Goal: Task Accomplishment & Management: Manage account settings

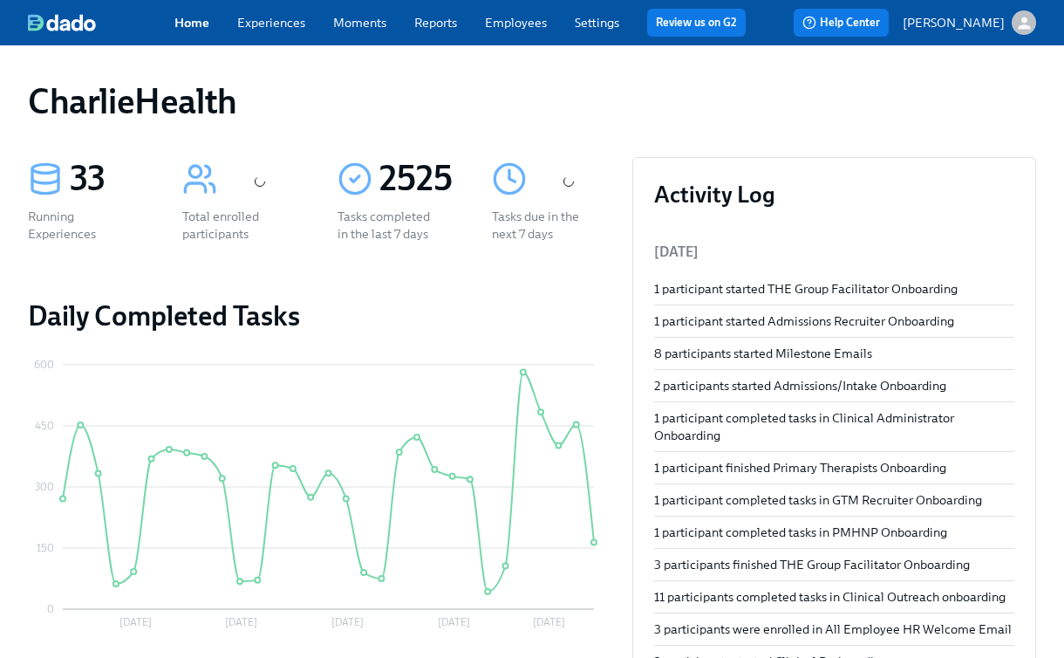
click at [267, 25] on link "Experiences" at bounding box center [271, 23] width 68 height 16
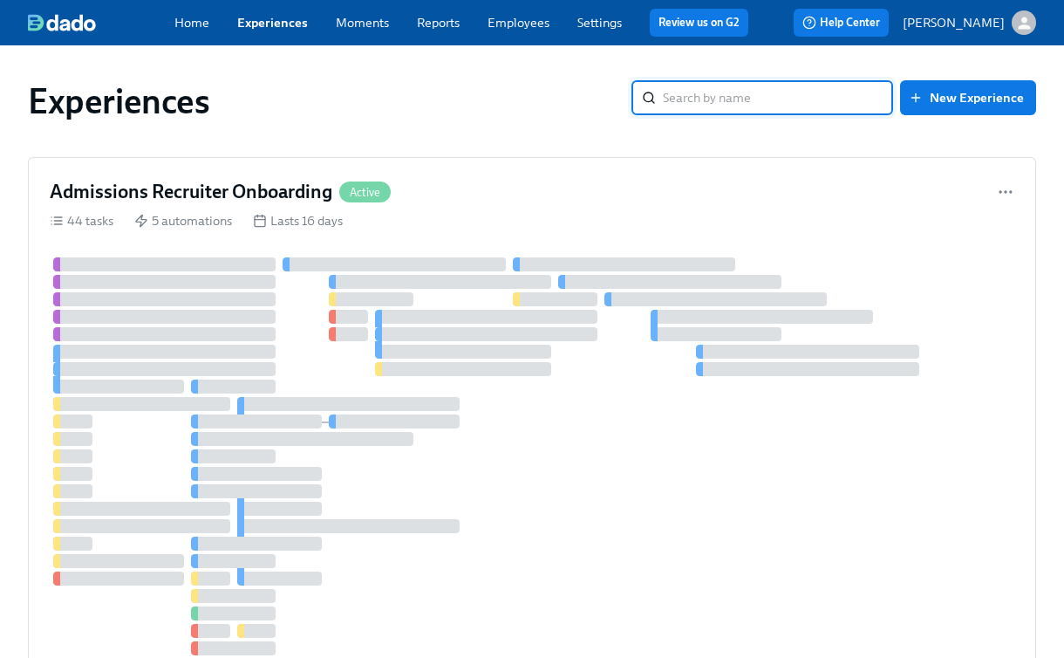
click at [787, 95] on input "search" at bounding box center [778, 97] width 230 height 35
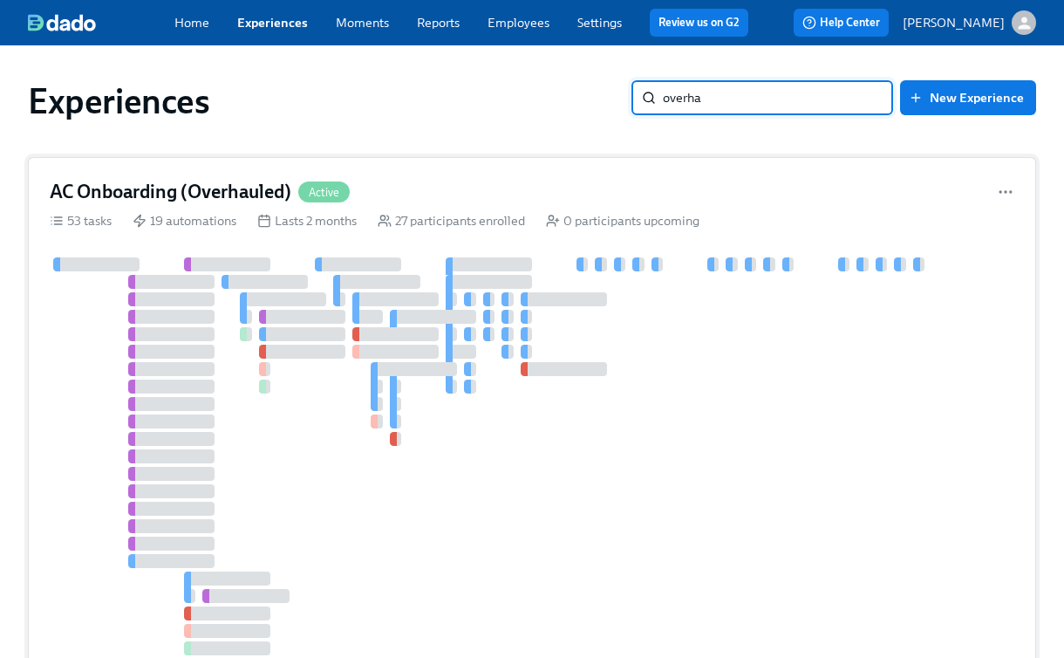
type input "overha"
click at [444, 191] on div "AC Onboarding (Overhauled) Active" at bounding box center [532, 192] width 965 height 26
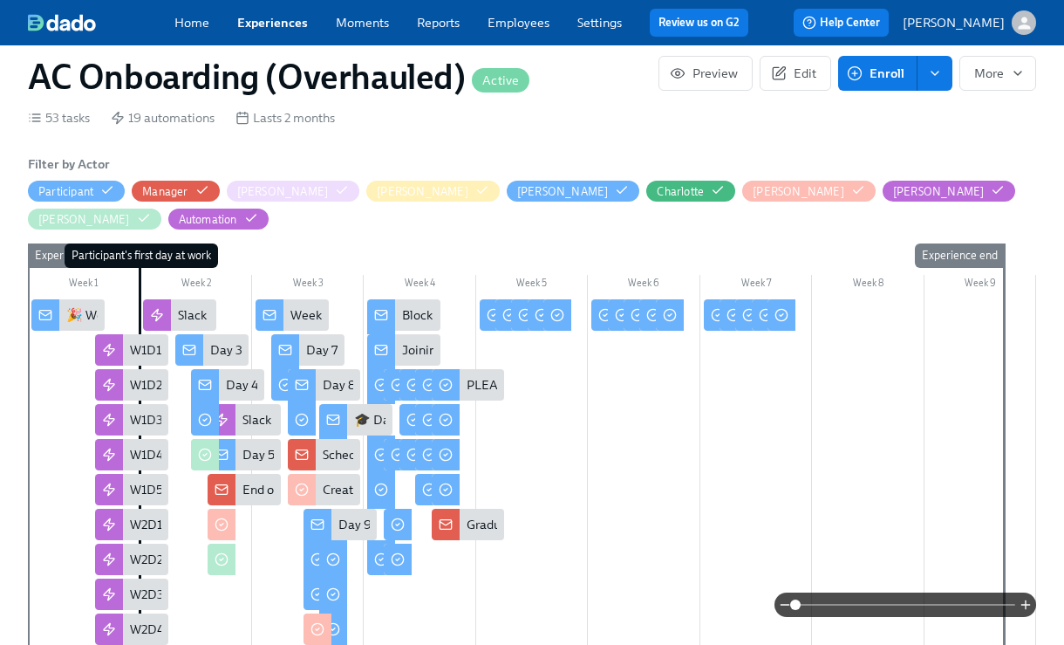
scroll to position [439, 0]
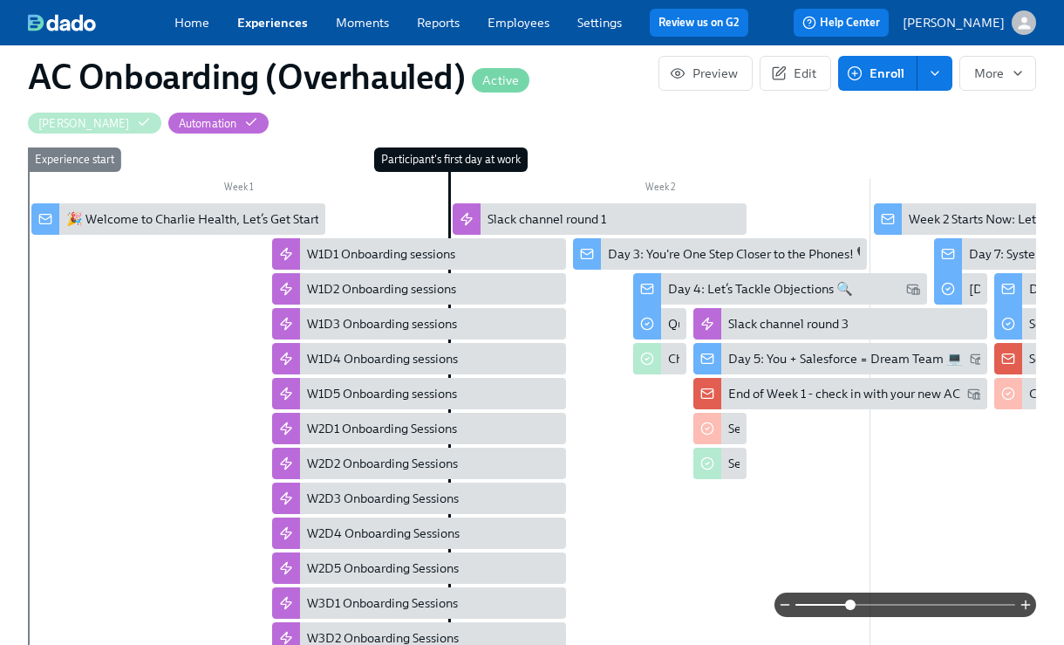
drag, startPoint x: 792, startPoint y: 599, endPoint x: 851, endPoint y: 587, distance: 59.5
click at [851, 599] on span at bounding box center [850, 604] width 10 height 10
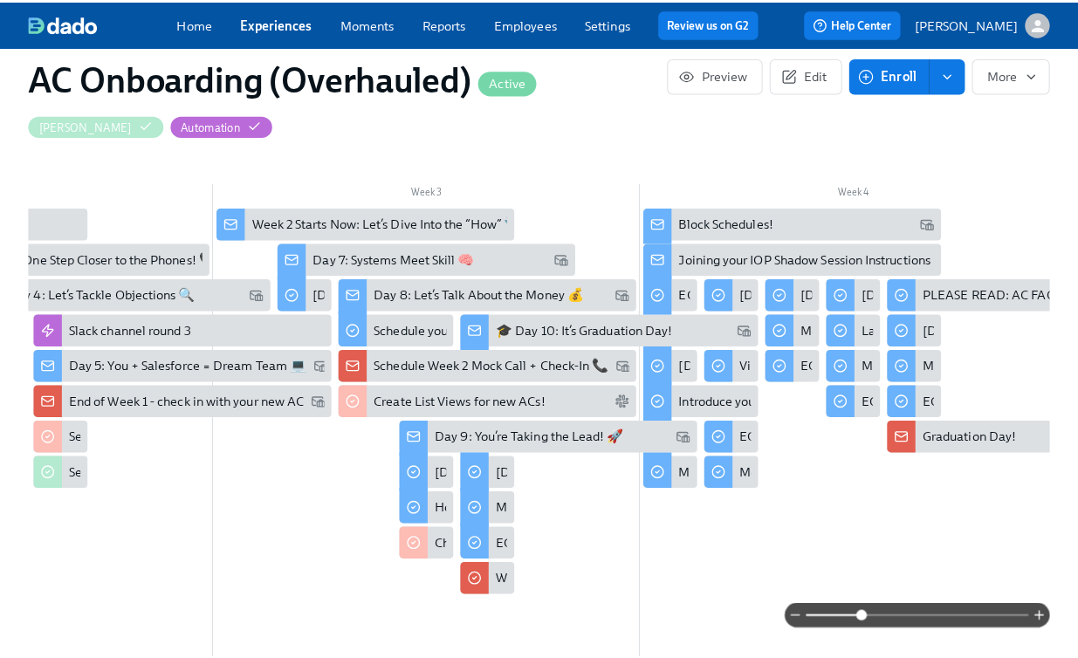
scroll to position [0, 598]
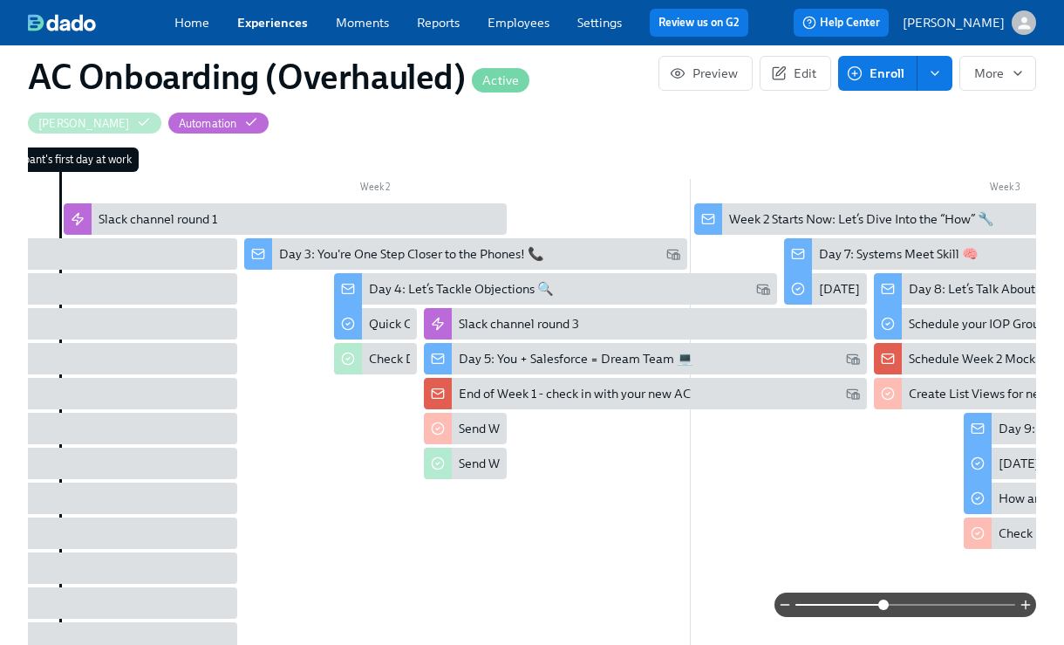
drag, startPoint x: 851, startPoint y: 604, endPoint x: 882, endPoint y: 604, distance: 31.4
click at [882, 604] on span at bounding box center [884, 604] width 10 height 10
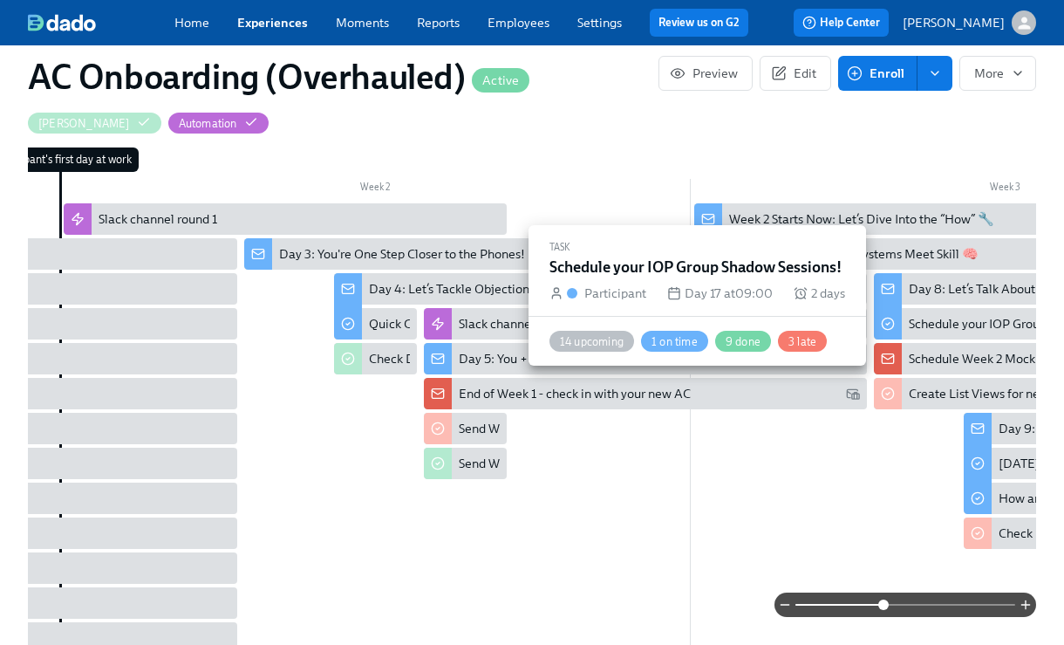
click at [922, 315] on div "Schedule your IOP Group Shadow Sessions!" at bounding box center [1027, 323] width 237 height 17
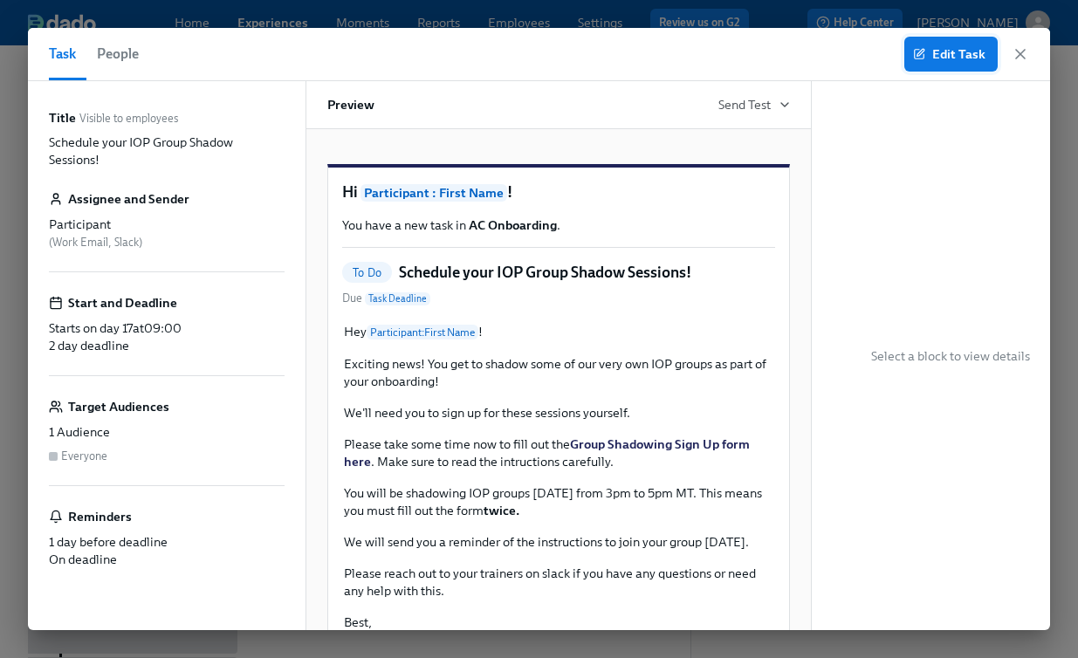
click at [964, 59] on span "Edit Task" at bounding box center [950, 53] width 69 height 17
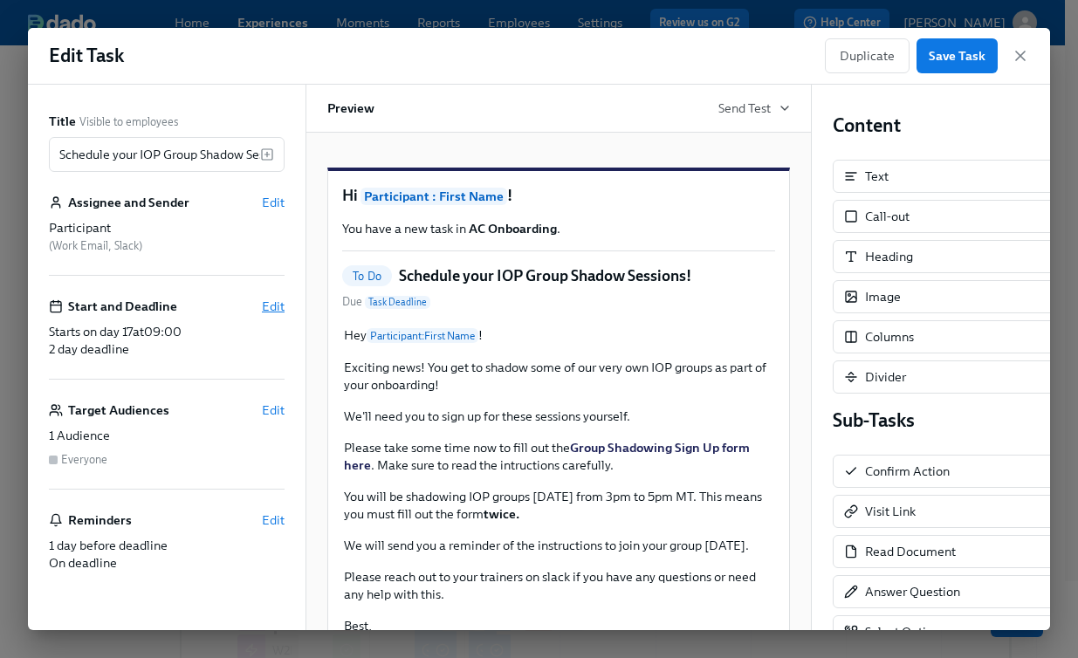
click at [263, 306] on span "Edit" at bounding box center [273, 306] width 23 height 17
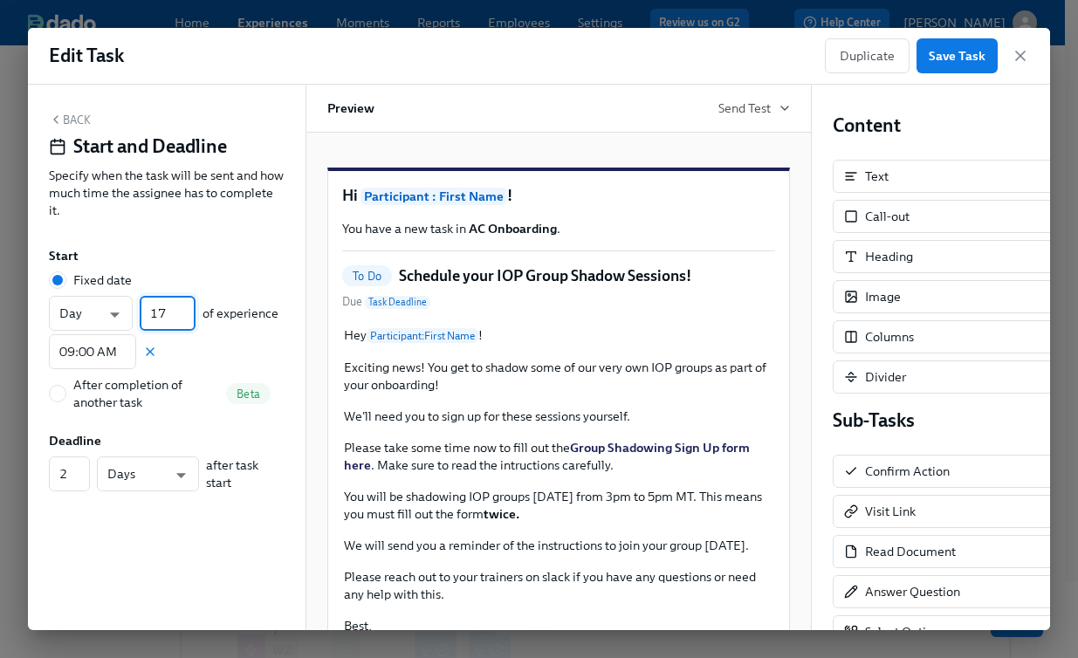
click at [167, 311] on input "17" at bounding box center [168, 313] width 56 height 35
type input "18"
click at [190, 311] on input "18" at bounding box center [168, 313] width 56 height 35
click at [935, 53] on span "Save Task" at bounding box center [956, 55] width 57 height 17
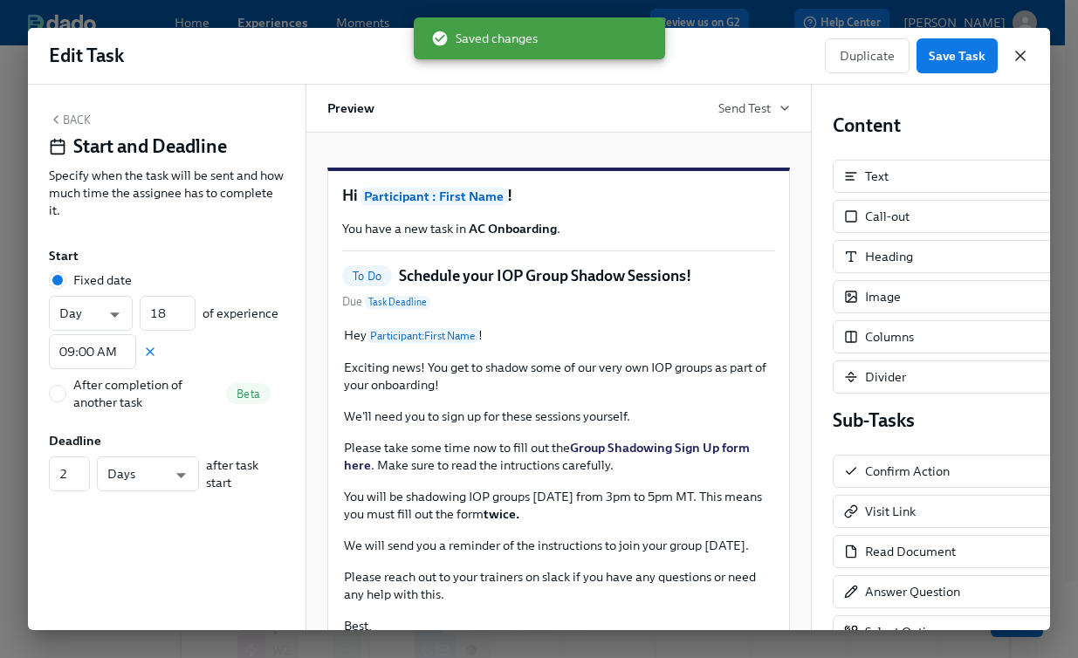
click at [1018, 50] on icon "button" at bounding box center [1019, 55] width 17 height 17
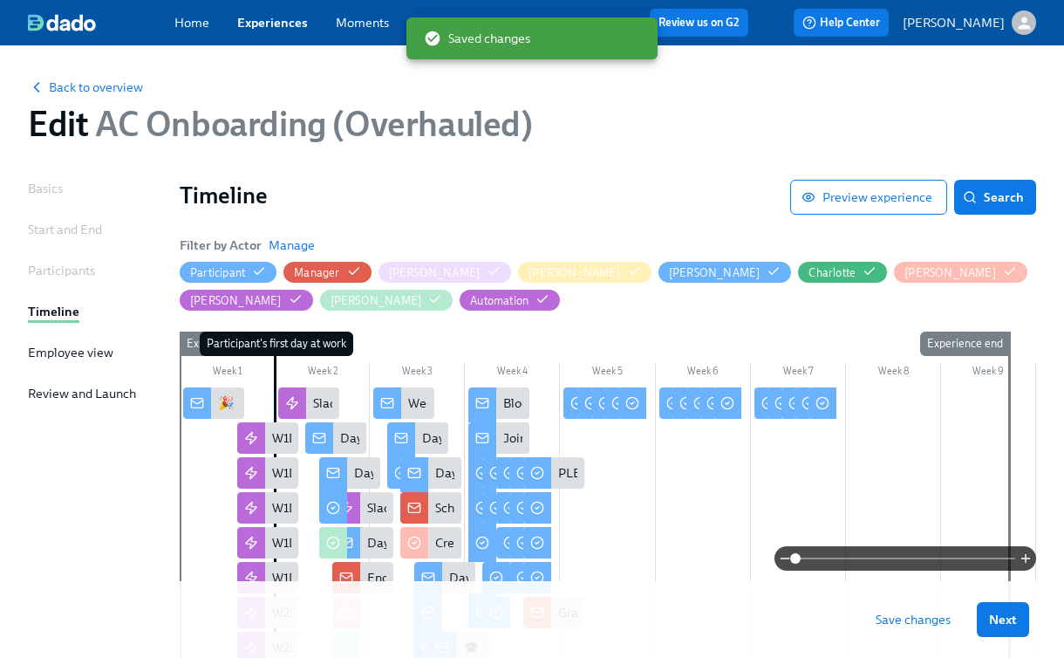
scroll to position [3, 0]
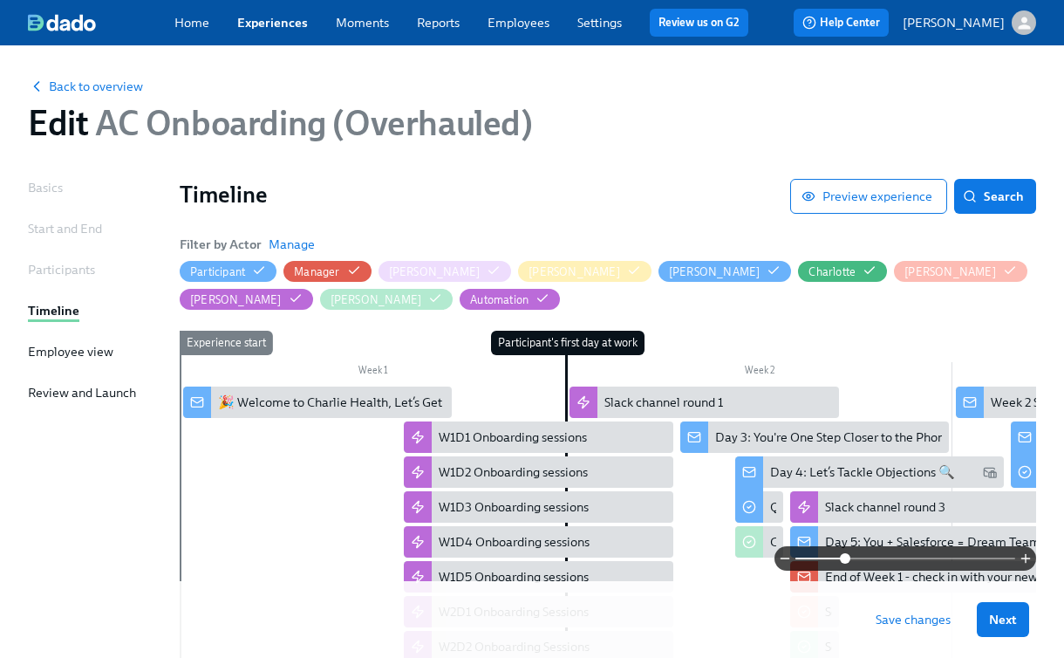
drag, startPoint x: 798, startPoint y: 555, endPoint x: 851, endPoint y: 555, distance: 52.3
click at [850, 555] on span at bounding box center [845, 558] width 10 height 10
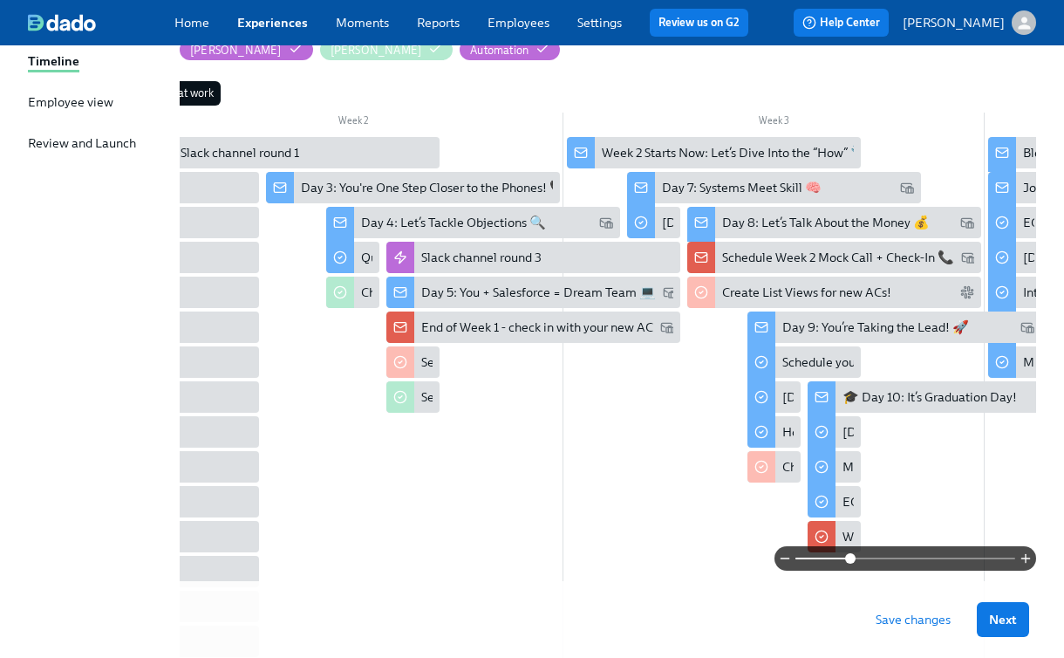
scroll to position [0, 455]
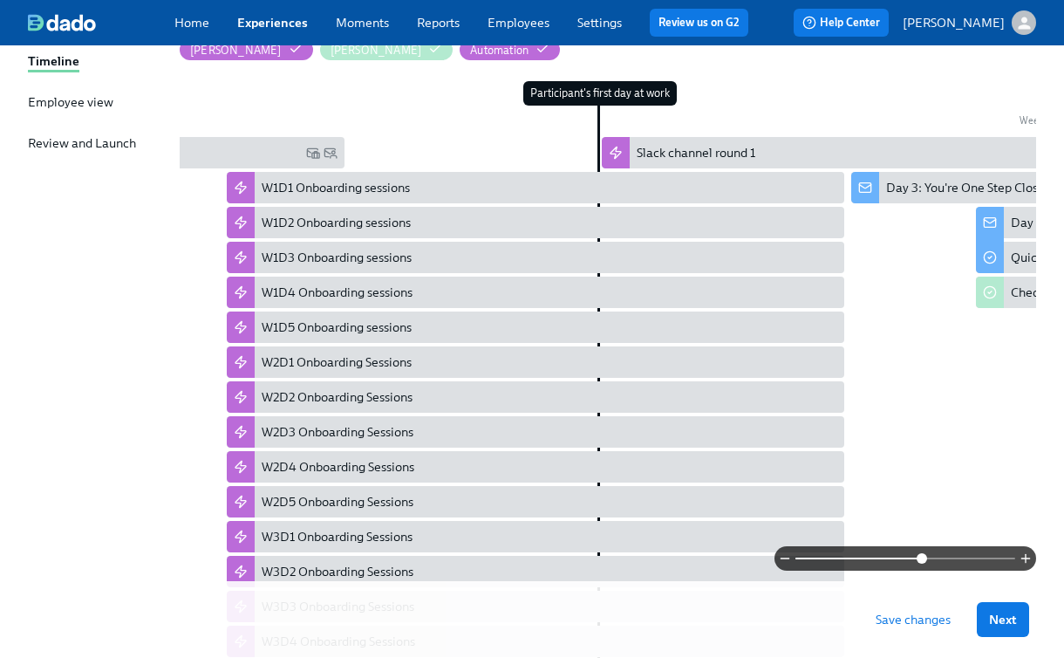
drag, startPoint x: 848, startPoint y: 554, endPoint x: 922, endPoint y: 545, distance: 74.7
click at [922, 553] on span at bounding box center [922, 558] width 10 height 10
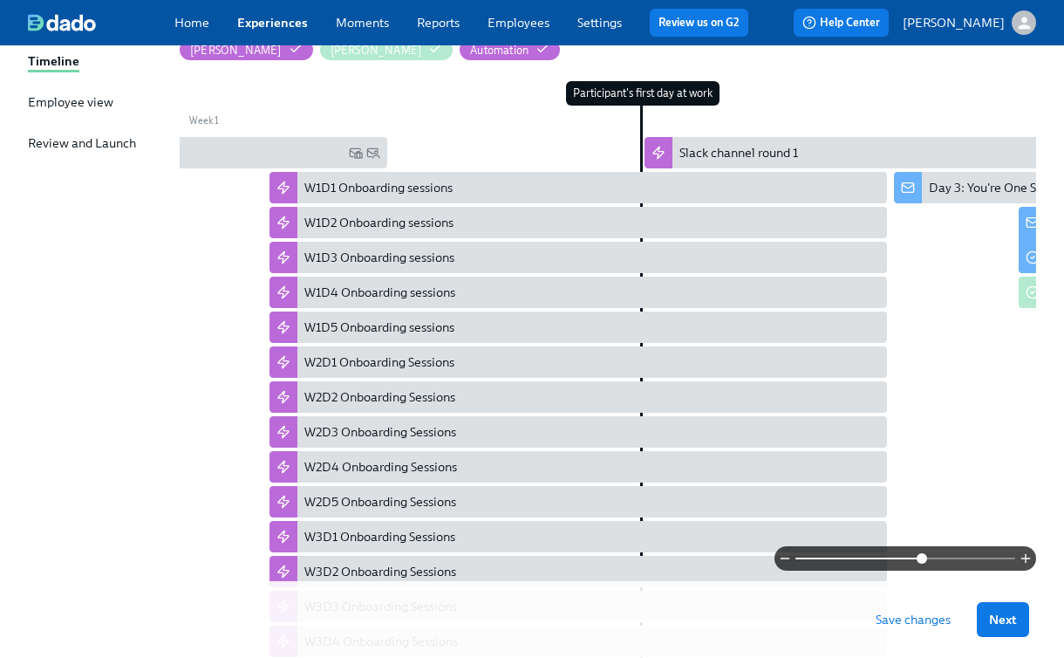
scroll to position [0, 0]
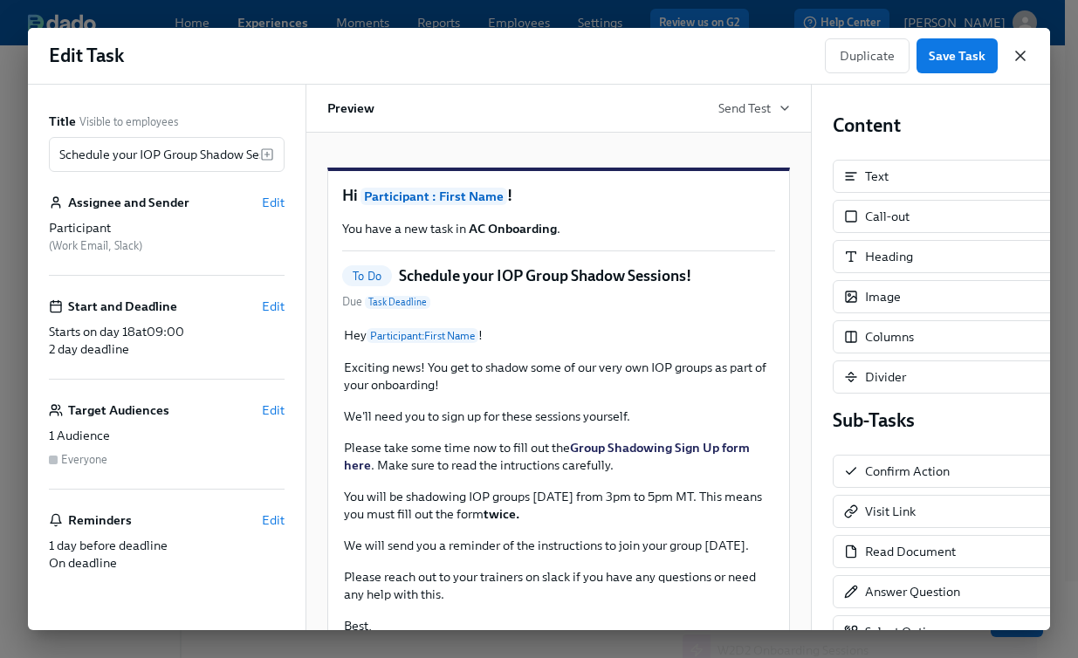
click at [1020, 47] on icon "button" at bounding box center [1019, 55] width 17 height 17
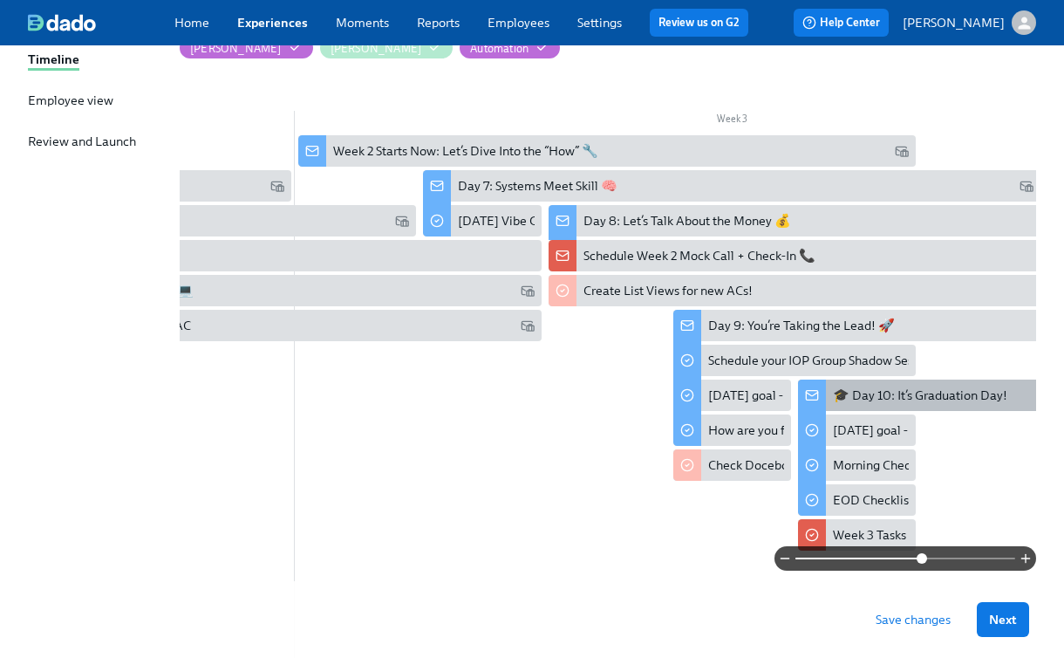
scroll to position [0, 1766]
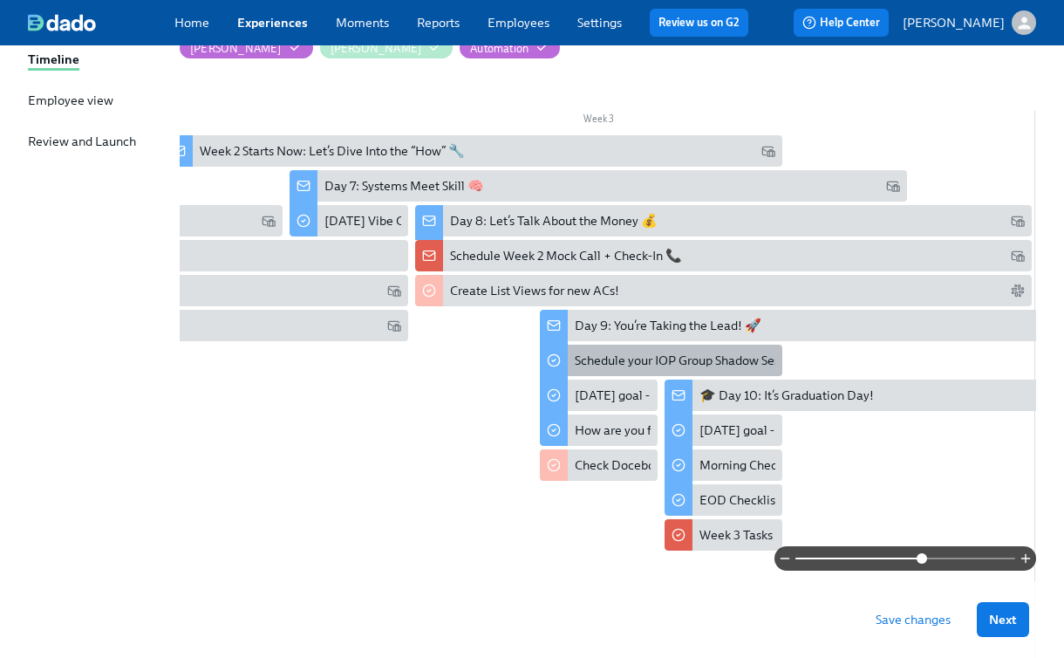
click at [678, 356] on div "Schedule your IOP Group Shadow Sessions!" at bounding box center [693, 360] width 237 height 17
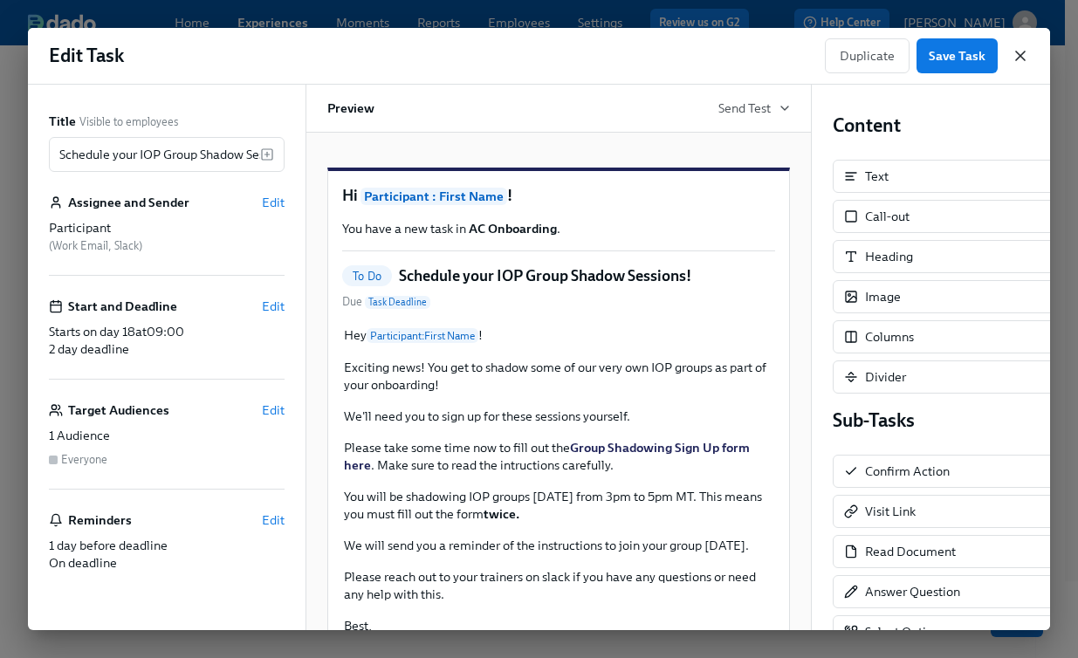
click at [1020, 62] on icon "button" at bounding box center [1019, 55] width 17 height 17
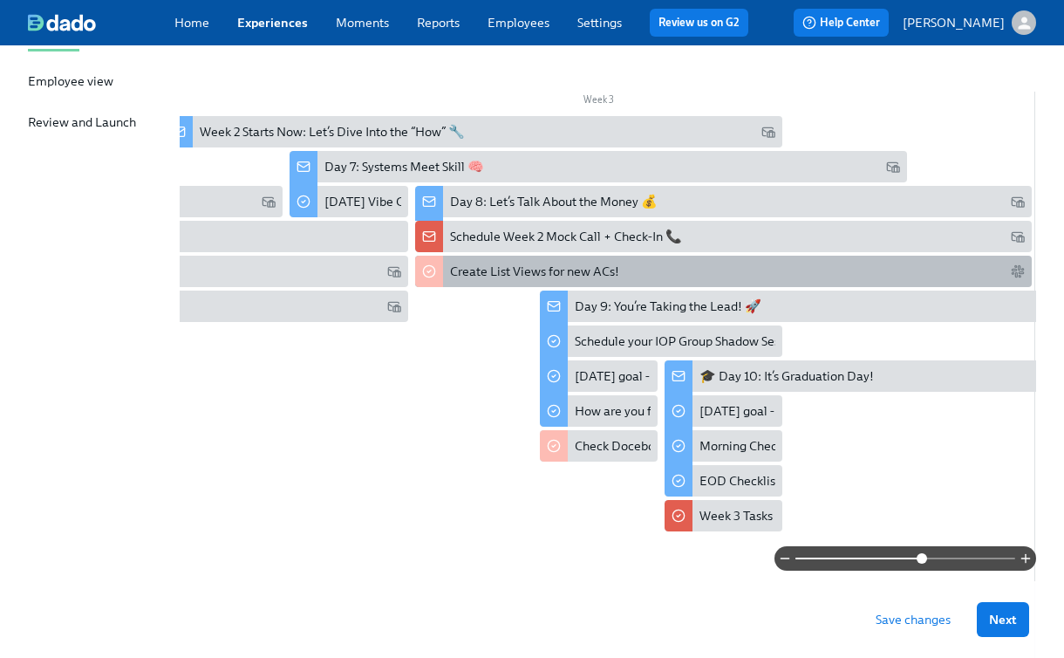
scroll to position [276, 0]
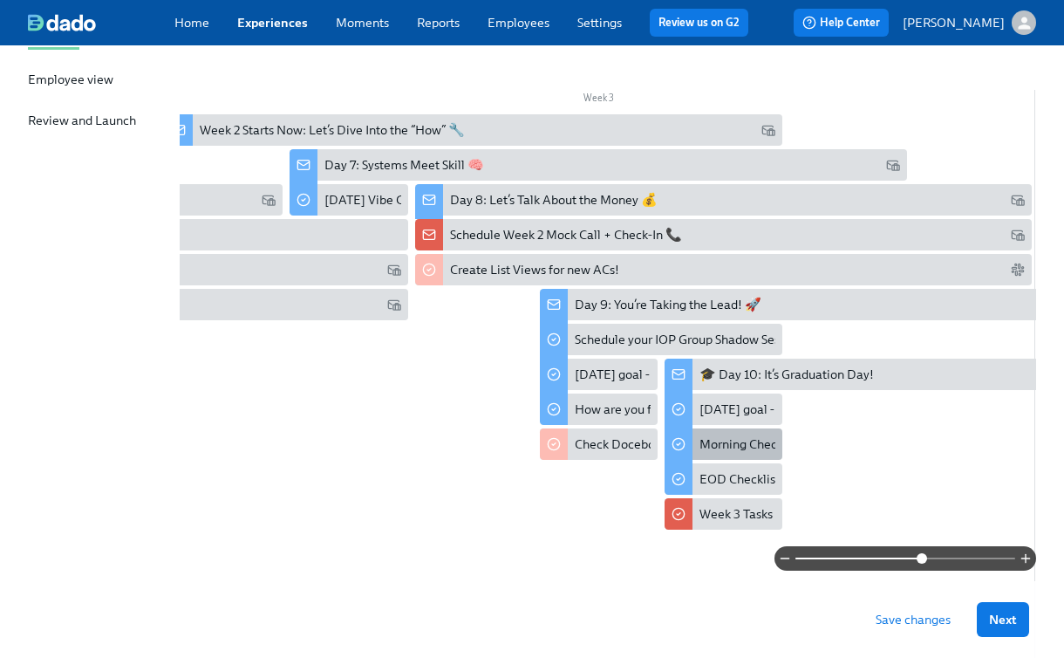
drag, startPoint x: 900, startPoint y: 616, endPoint x: 771, endPoint y: 439, distance: 218.7
click at [900, 616] on span "Save changes" at bounding box center [913, 619] width 75 height 17
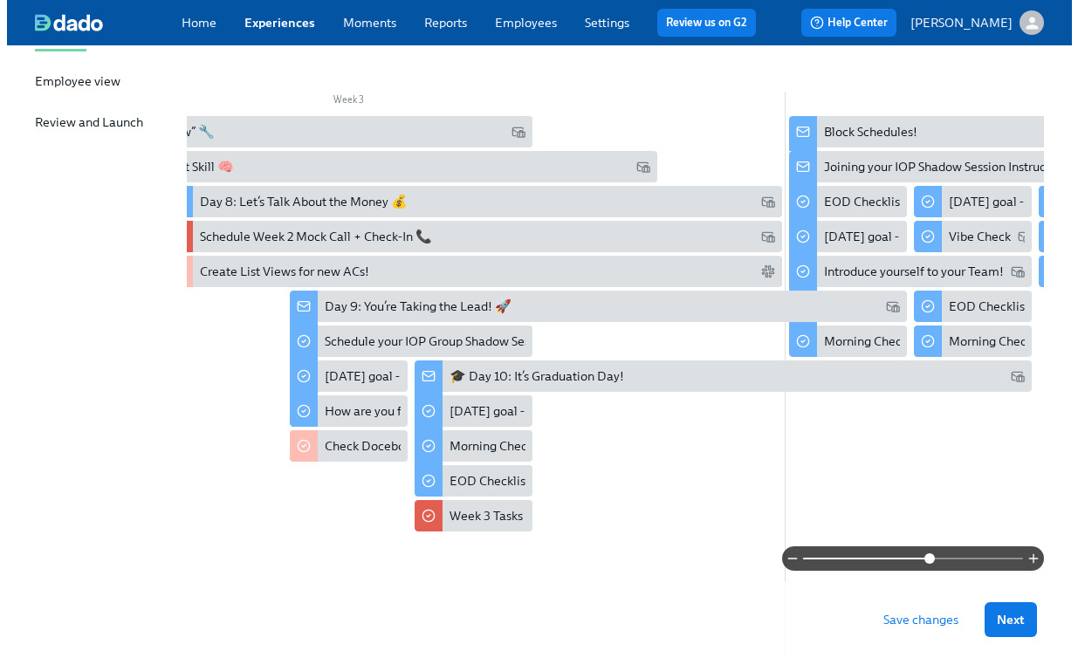
scroll to position [0, 2019]
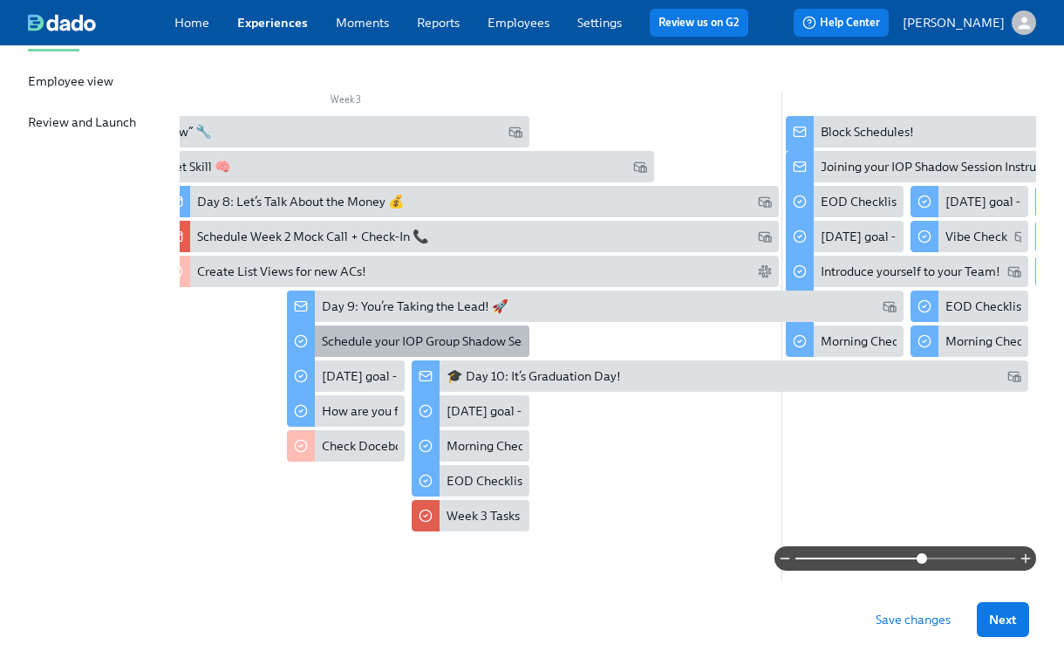
click at [388, 341] on div "Schedule your IOP Group Shadow Sessions!" at bounding box center [440, 340] width 237 height 17
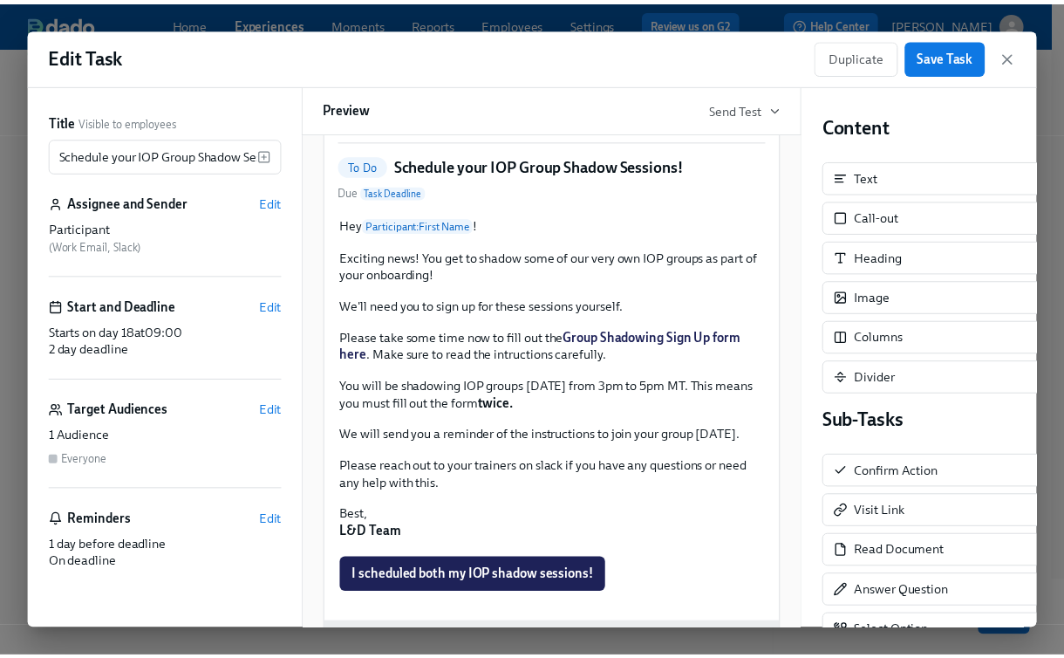
scroll to position [120, 0]
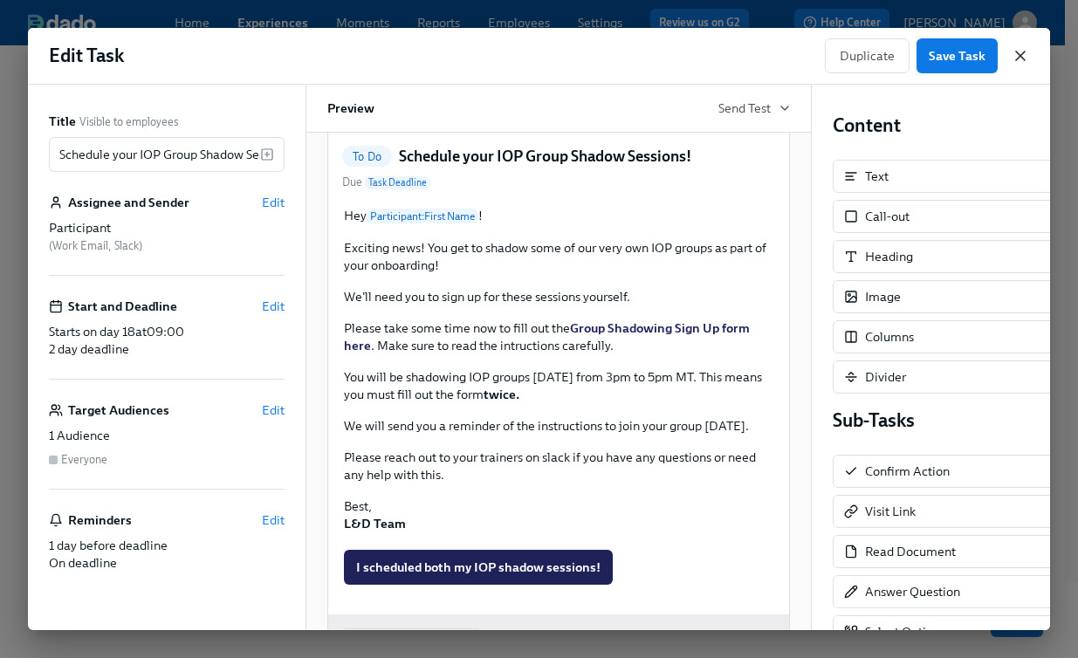
click at [1024, 57] on icon "button" at bounding box center [1019, 55] width 17 height 17
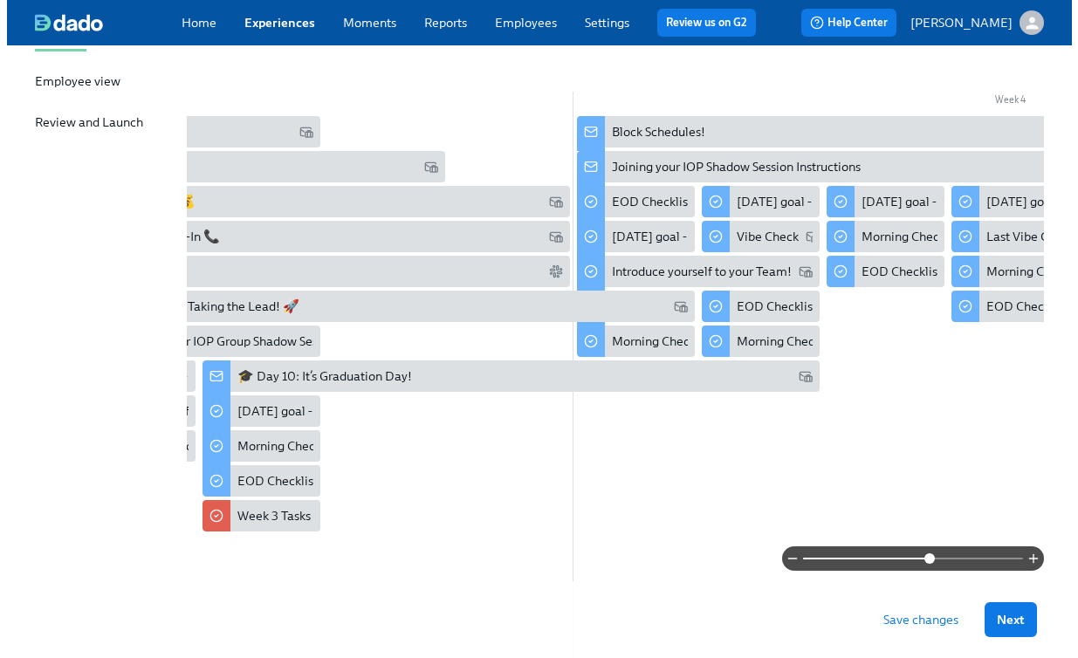
scroll to position [0, 2378]
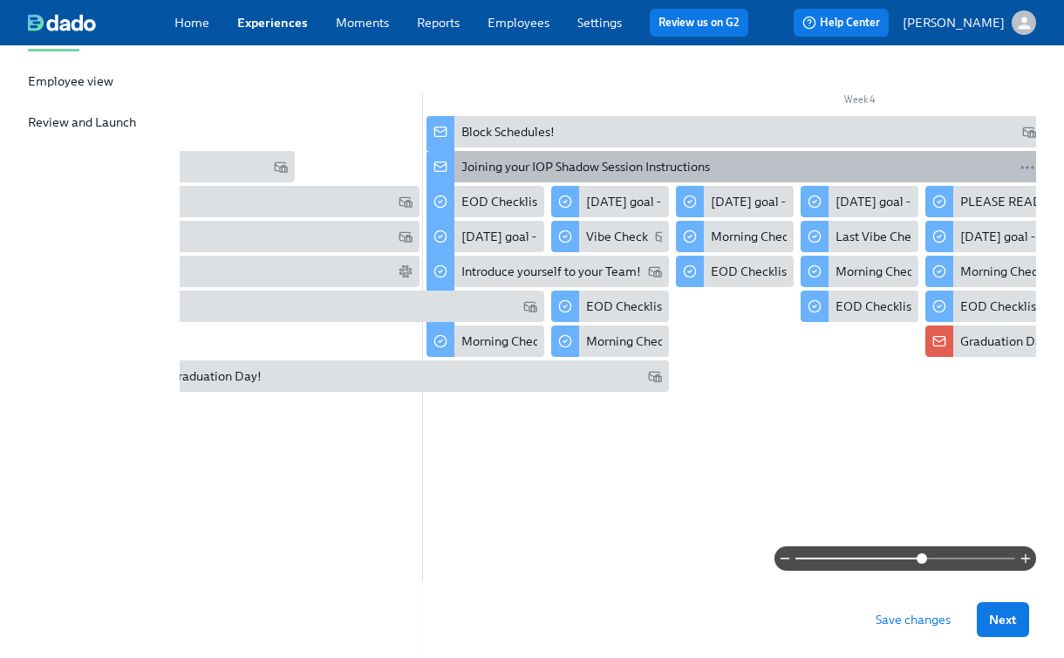
click at [640, 162] on div "Joining your IOP Shadow Session Instructions" at bounding box center [586, 166] width 249 height 17
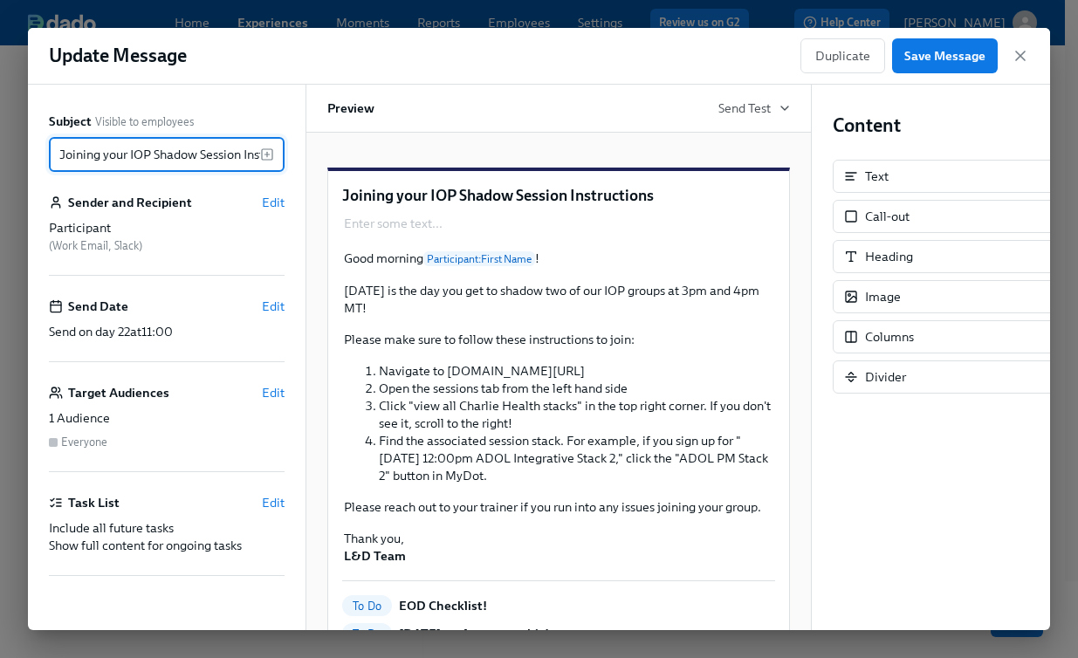
scroll to position [0, 65]
click at [264, 306] on span "Edit" at bounding box center [273, 306] width 23 height 17
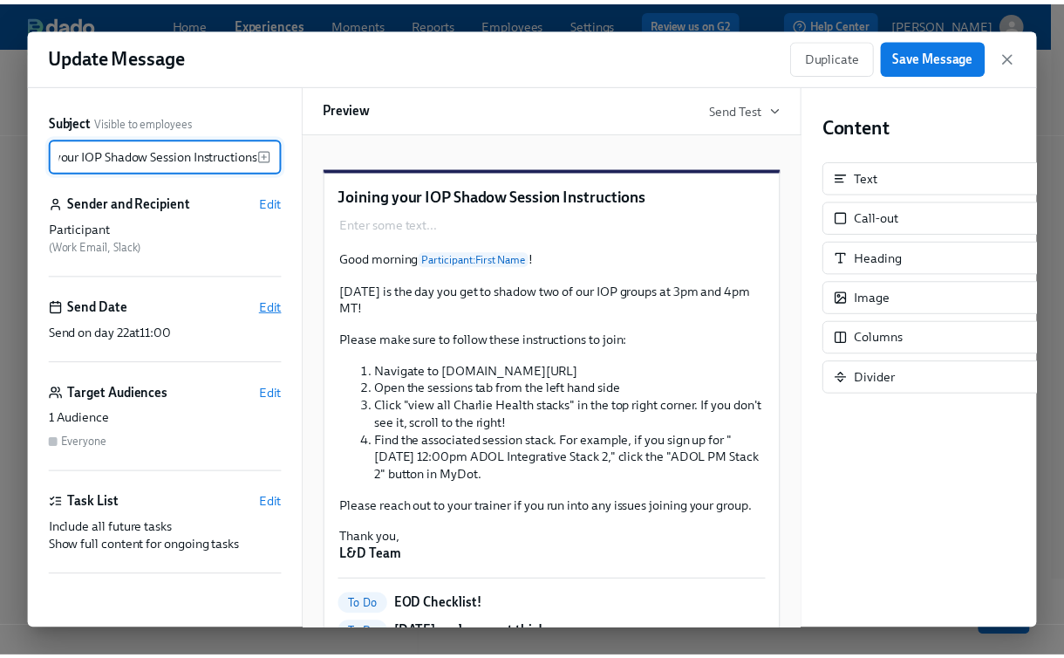
scroll to position [0, 0]
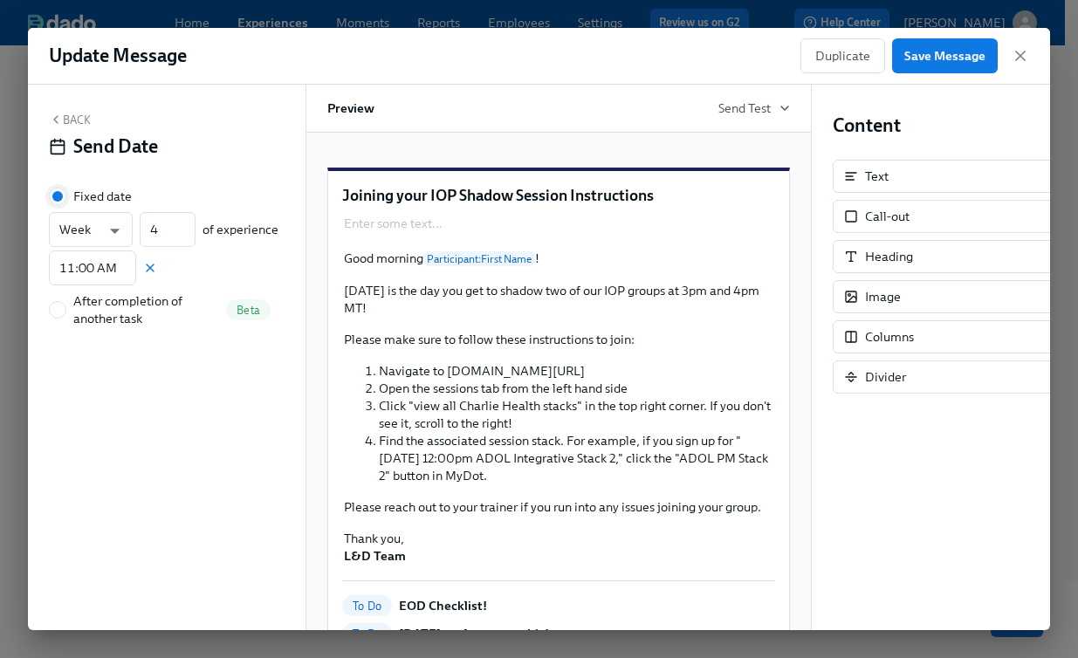
click at [58, 196] on input "Fixed date" at bounding box center [58, 196] width 16 height 16
click at [1015, 61] on icon "button" at bounding box center [1019, 55] width 17 height 17
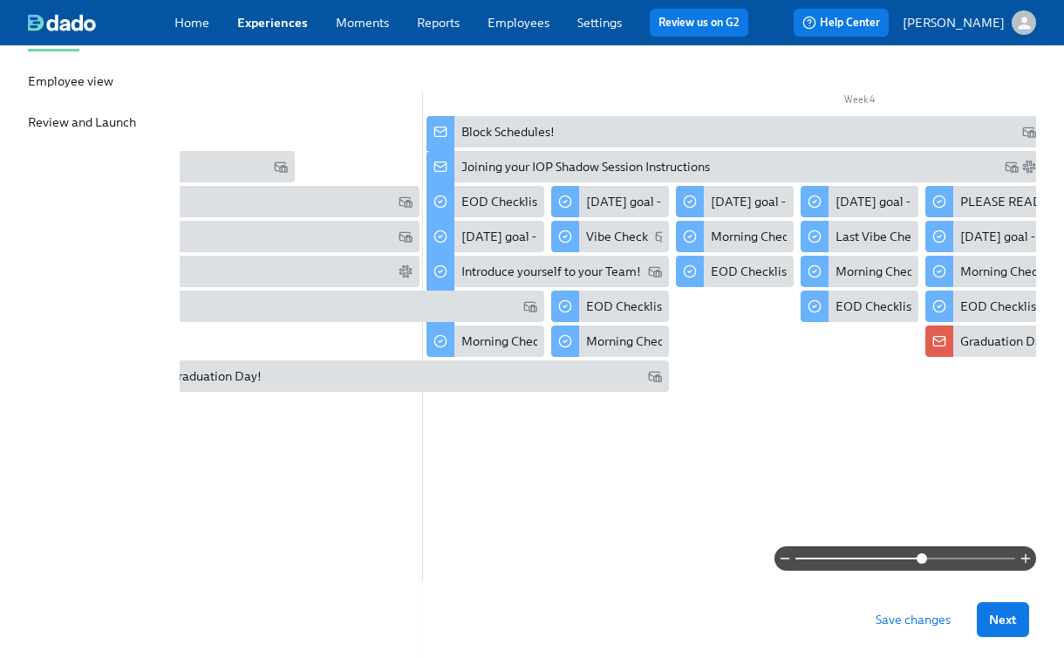
click at [945, 608] on button "Save changes" at bounding box center [913, 619] width 99 height 35
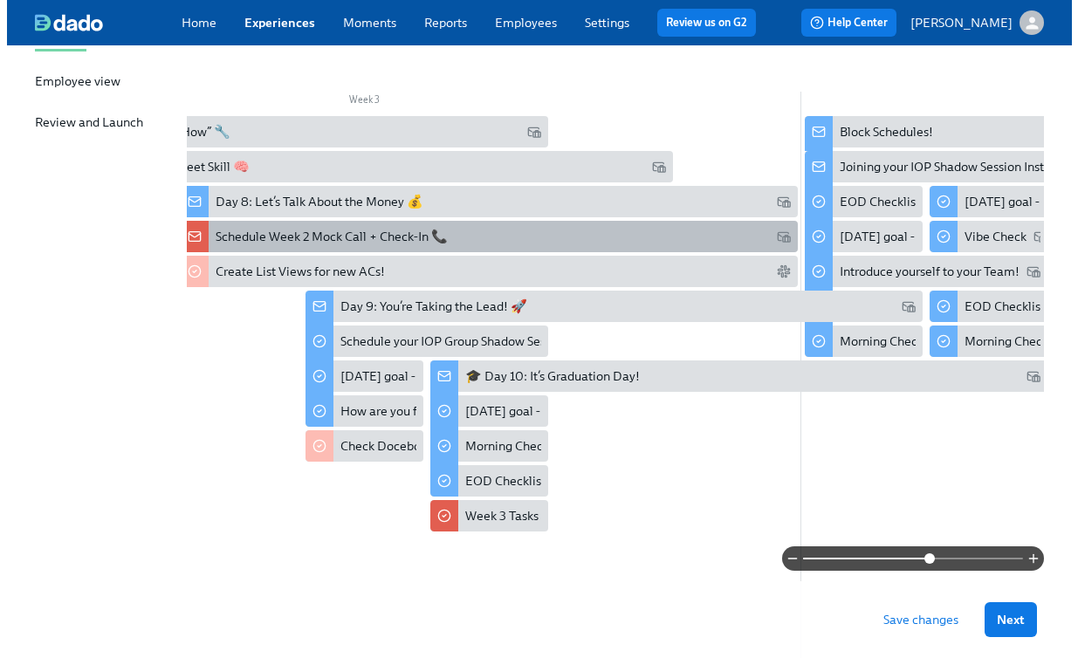
scroll to position [249, 0]
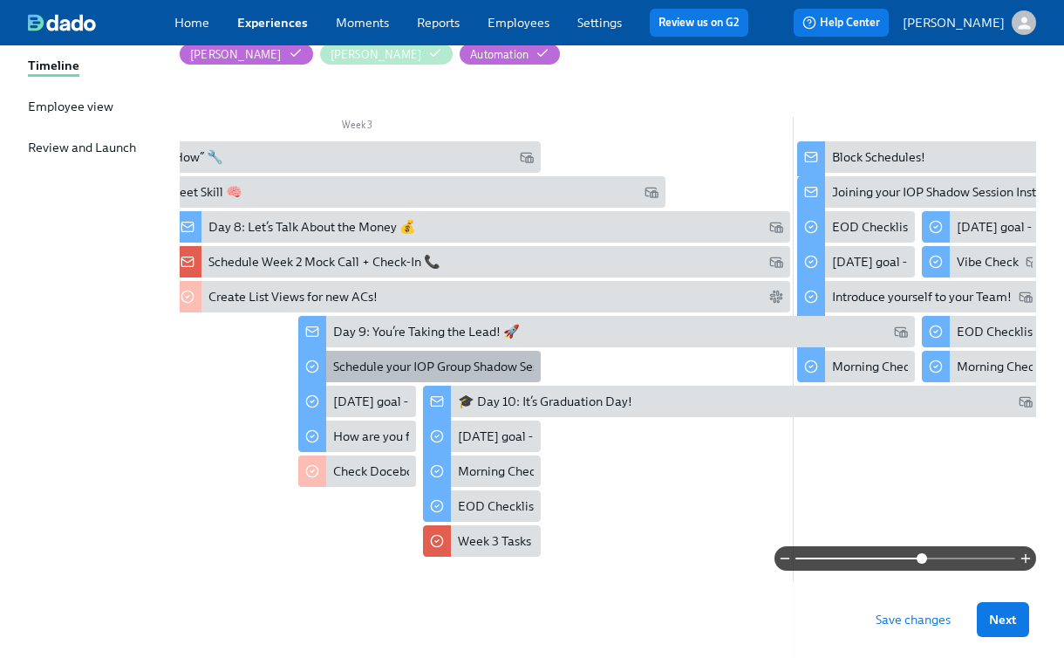
click at [382, 366] on div "Schedule your IOP Group Shadow Sessions!" at bounding box center [451, 366] width 237 height 17
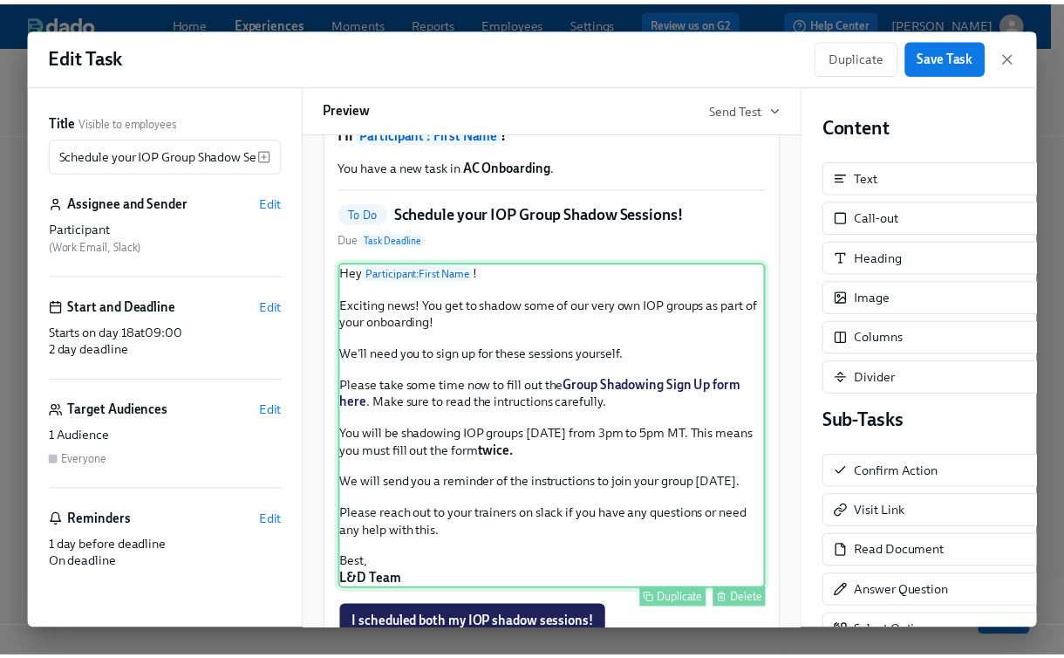
scroll to position [64, 0]
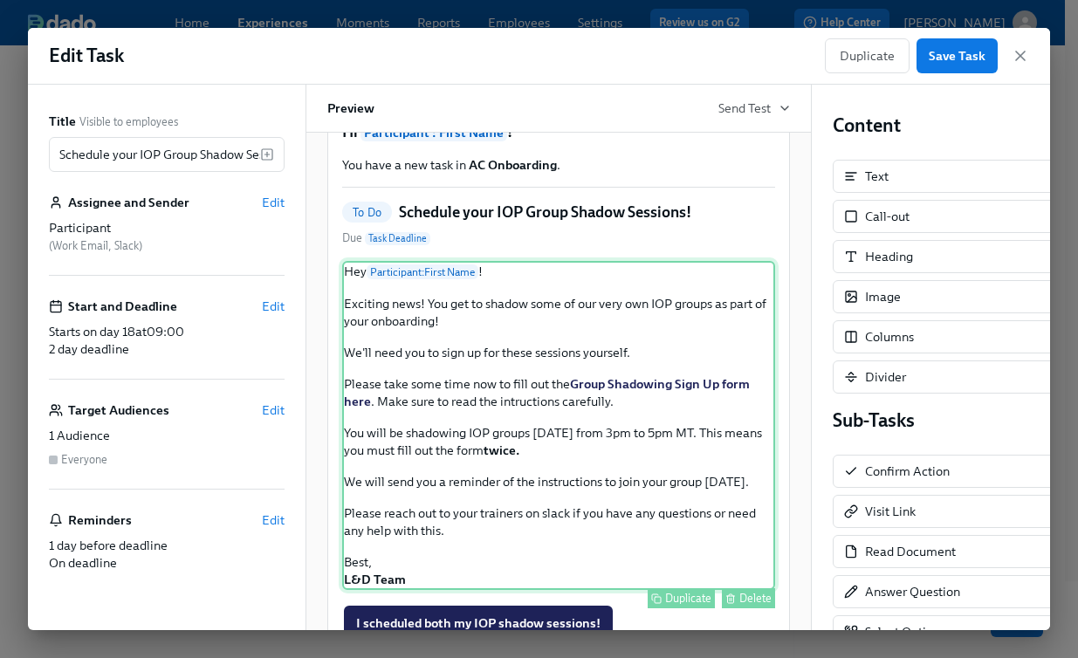
click at [489, 407] on div "Hey Participant : First Name ! Exciting news! You get to shadow some of our ver…" at bounding box center [558, 425] width 433 height 329
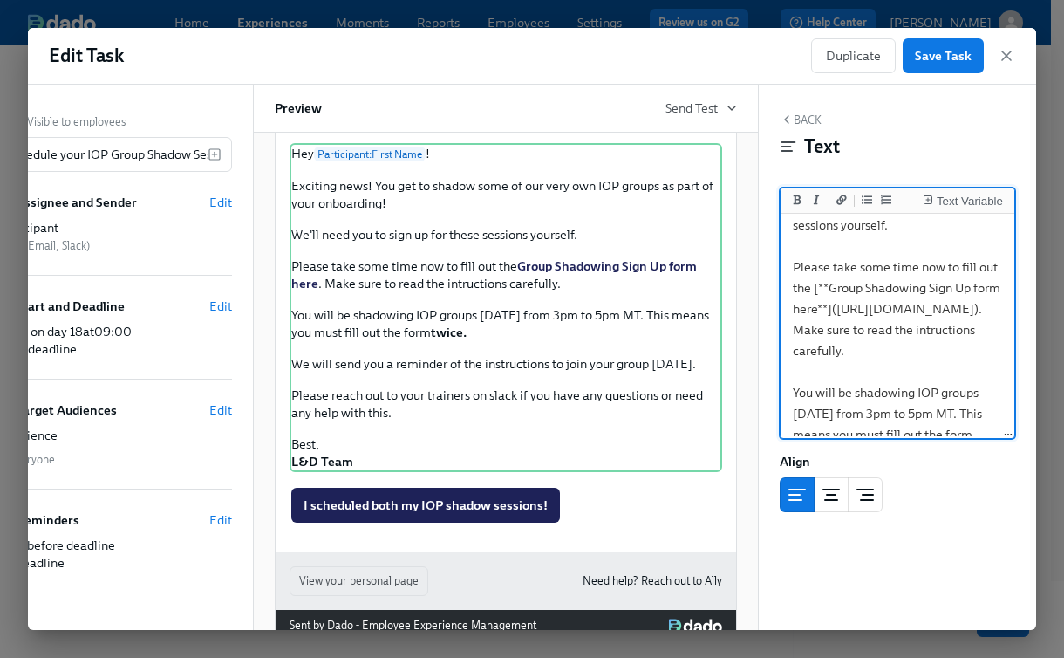
scroll to position [173, 0]
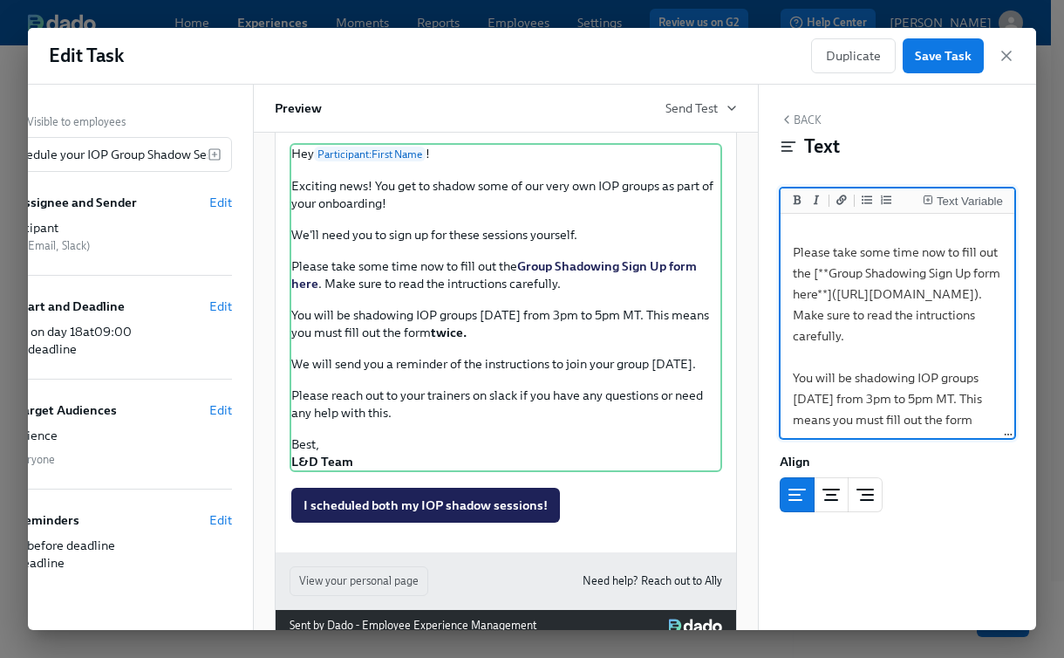
drag, startPoint x: 798, startPoint y: 316, endPoint x: 875, endPoint y: 376, distance: 97.6
click at [875, 376] on textarea "Hey {{ participant.firstName }}! Exciting news! You get to shadow some of our v…" at bounding box center [897, 367] width 227 height 646
click at [955, 49] on span "Save Task" at bounding box center [943, 55] width 57 height 17
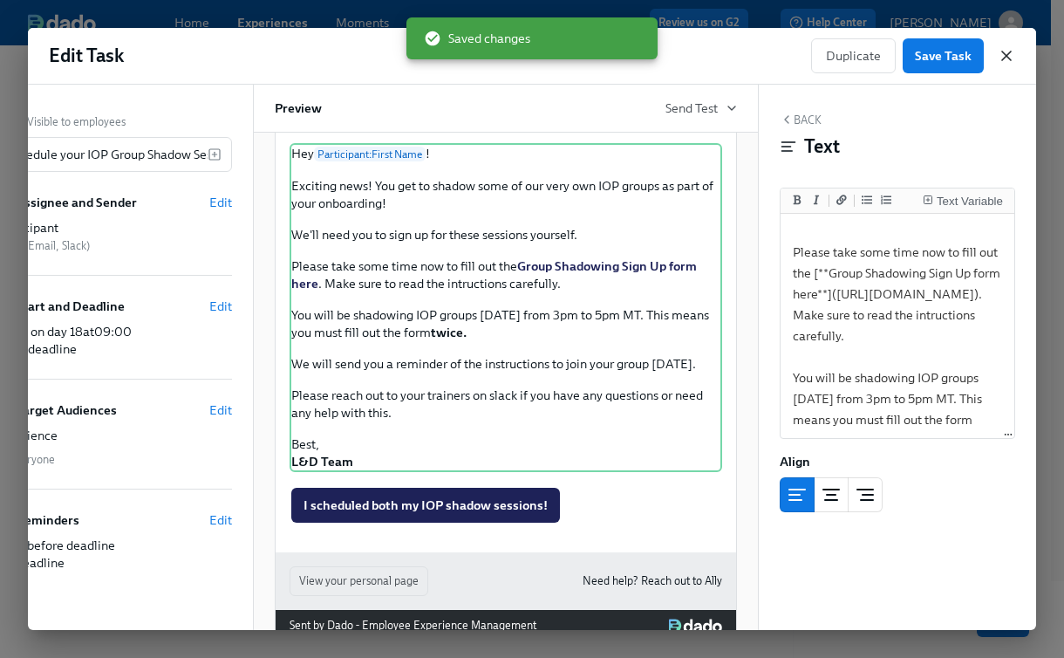
click at [1008, 55] on icon "button" at bounding box center [1006, 55] width 9 height 9
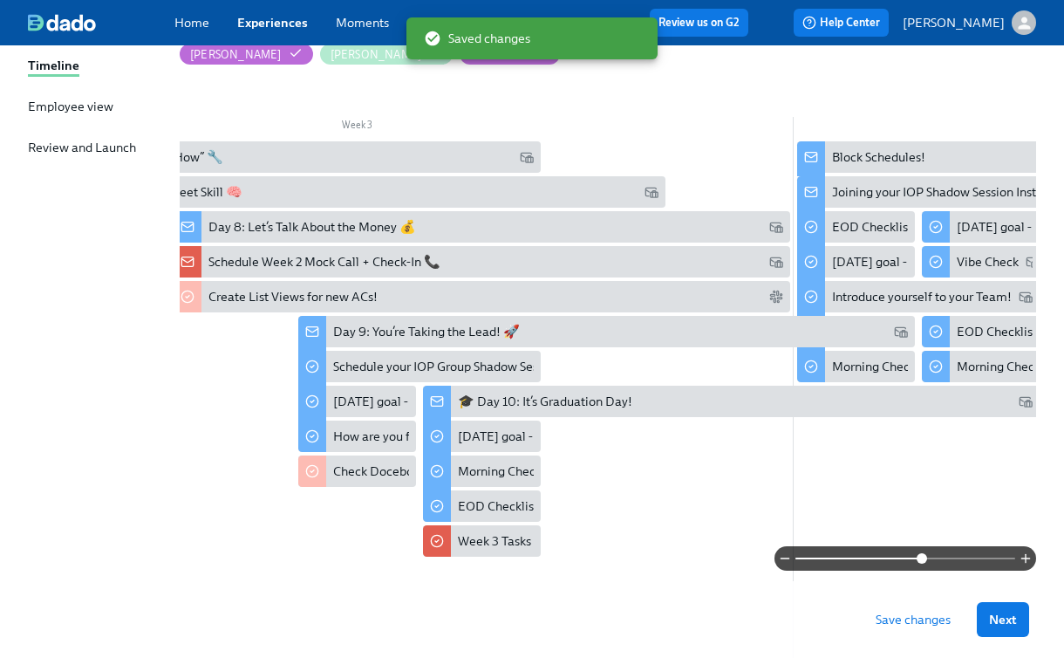
click at [948, 607] on button "Save changes" at bounding box center [913, 619] width 99 height 35
click at [939, 614] on span "Save changes" at bounding box center [913, 619] width 75 height 17
click at [933, 625] on span "Save changes" at bounding box center [913, 619] width 75 height 17
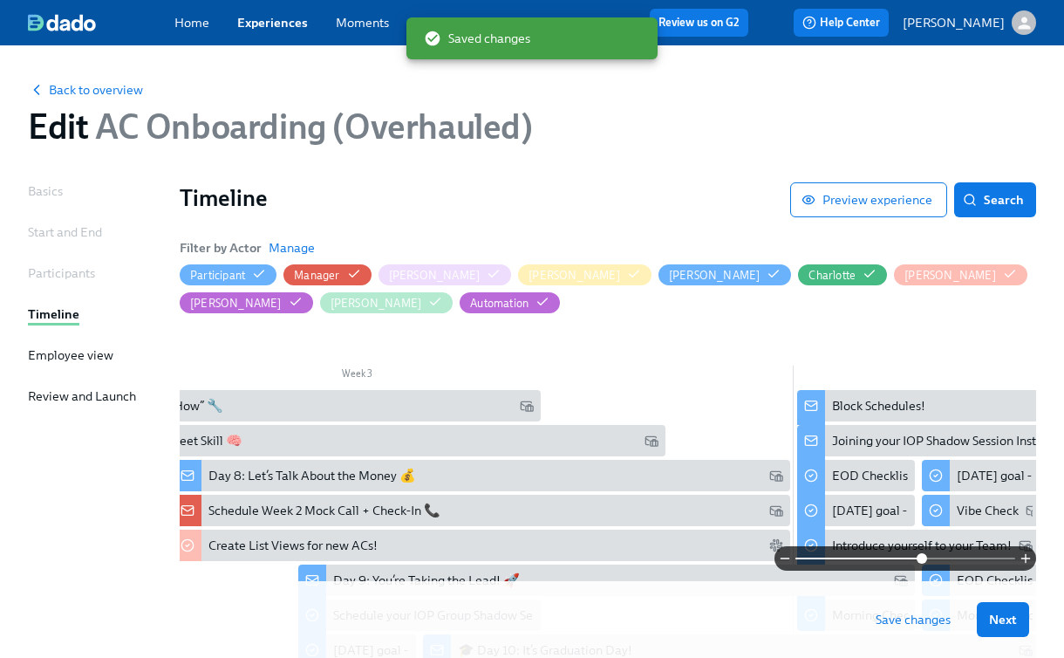
click at [278, 19] on link "Experiences" at bounding box center [272, 23] width 71 height 16
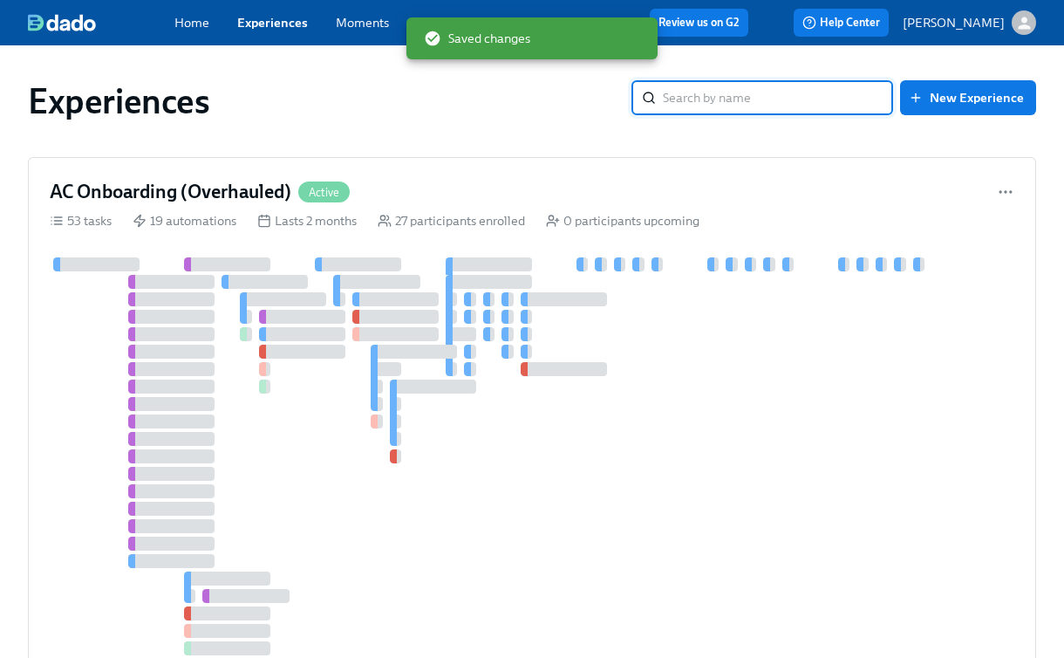
click at [798, 106] on input "search" at bounding box center [778, 97] width 230 height 35
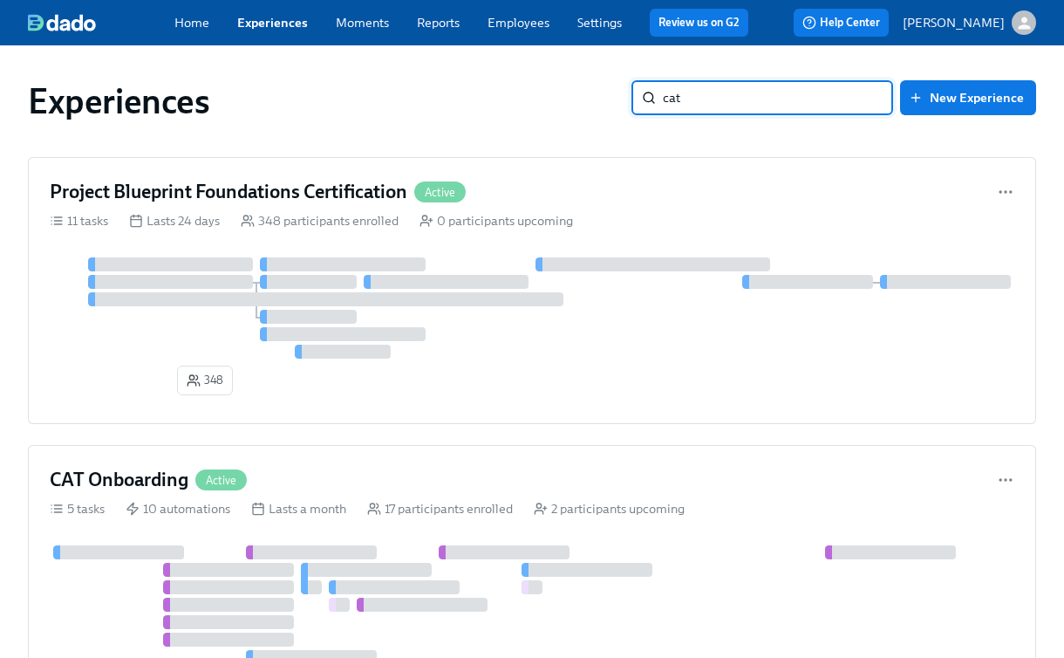
type input "cat"
click at [523, 24] on link "Employees" at bounding box center [519, 23] width 62 height 16
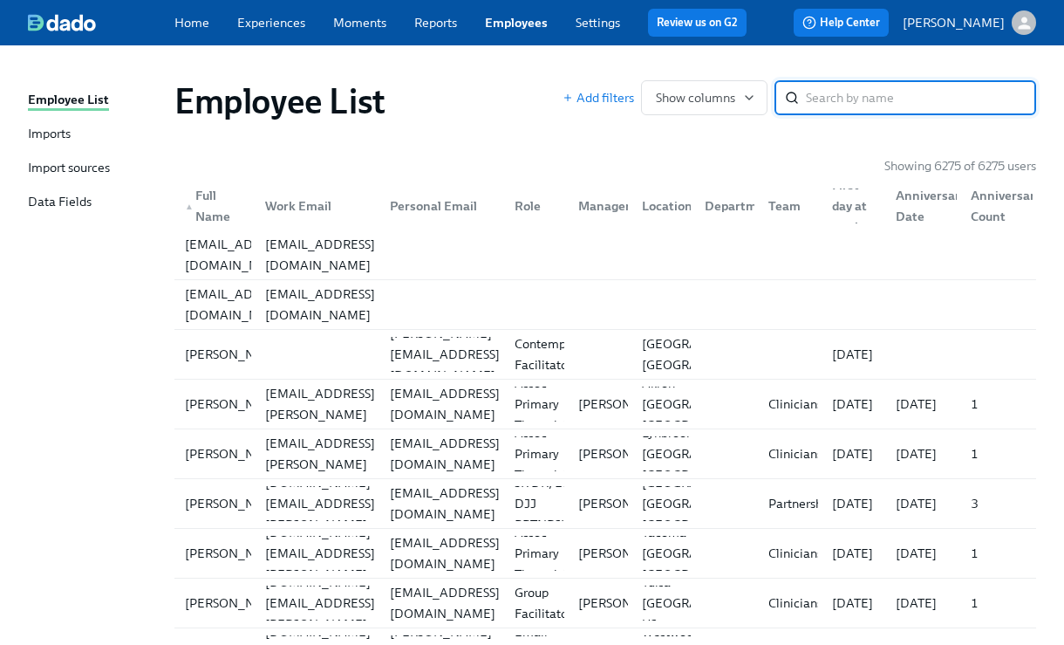
click at [824, 107] on input "search" at bounding box center [921, 97] width 230 height 35
